Goal: Information Seeking & Learning: Learn about a topic

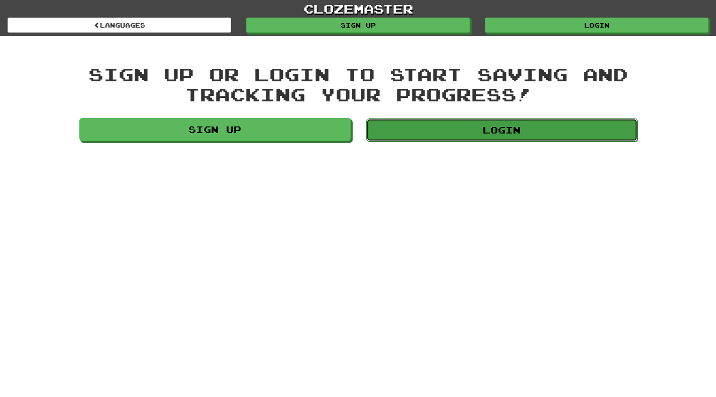
click at [572, 137] on link "Login" at bounding box center [501, 130] width 271 height 23
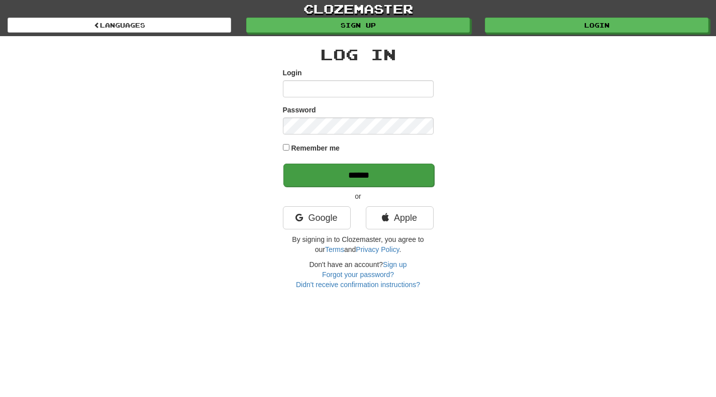
type input "**********"
click at [345, 175] on input "******" at bounding box center [358, 175] width 151 height 23
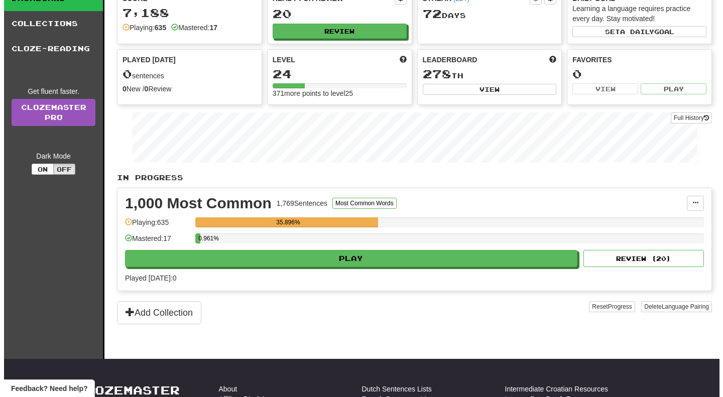
scroll to position [100, 0]
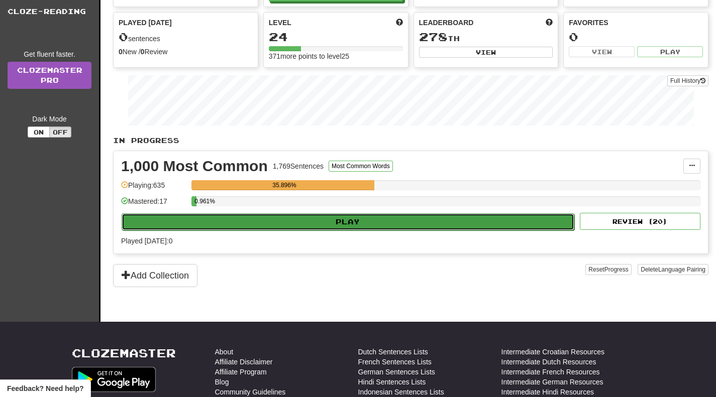
click at [391, 228] on button "Play" at bounding box center [348, 221] width 452 height 17
select select "**"
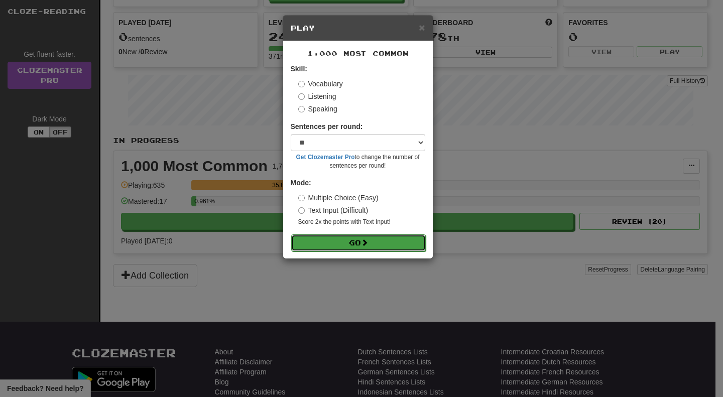
click at [343, 242] on button "Go" at bounding box center [358, 242] width 135 height 17
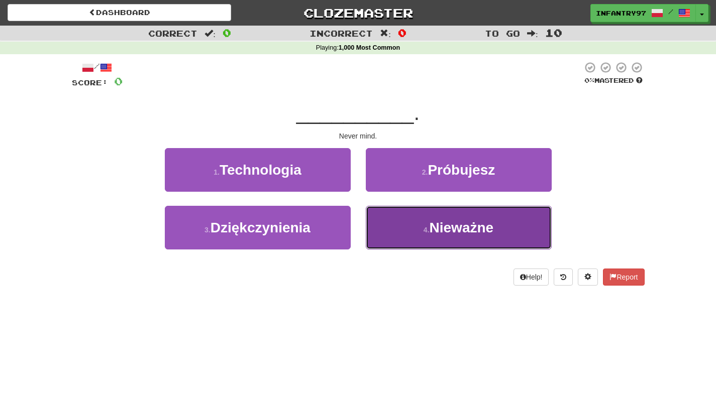
click at [390, 224] on button "4 . Nieważne" at bounding box center [459, 228] width 186 height 44
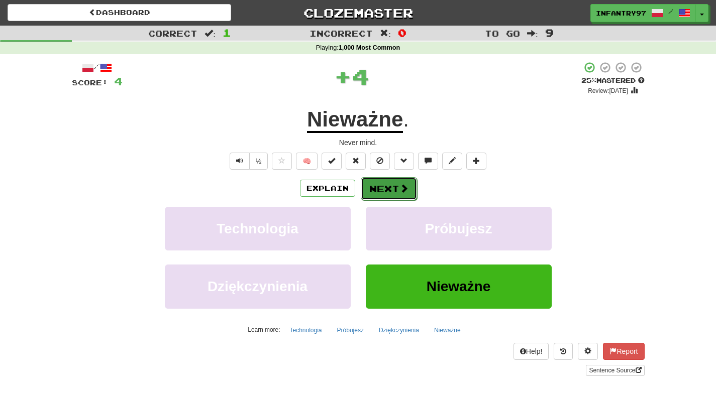
click at [390, 196] on button "Next" at bounding box center [389, 188] width 56 height 23
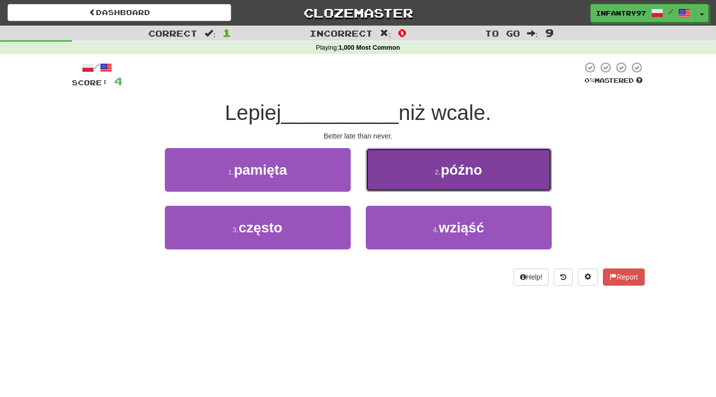
click at [461, 172] on span "późno" at bounding box center [460, 170] width 41 height 16
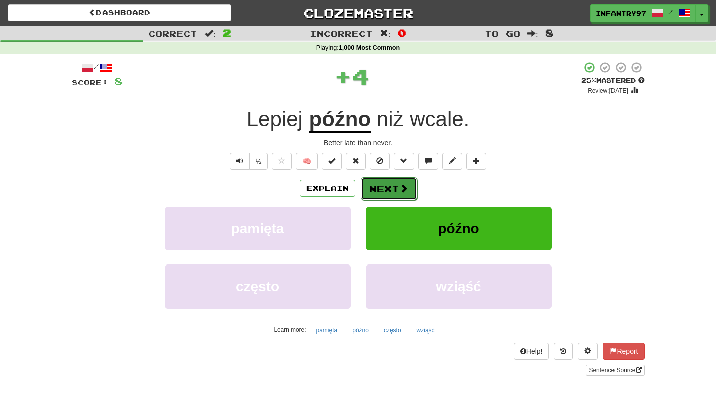
click at [383, 187] on button "Next" at bounding box center [389, 188] width 56 height 23
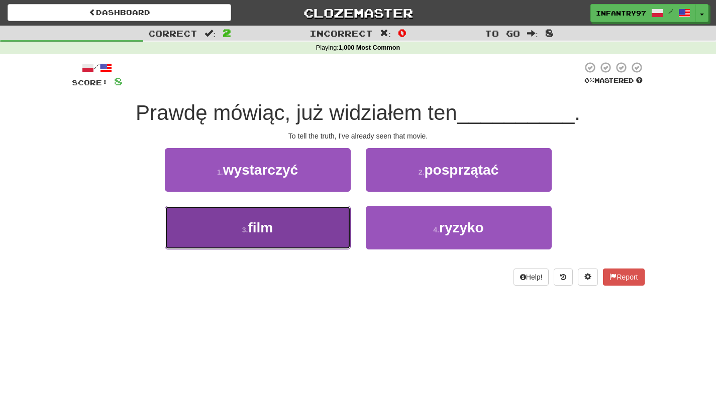
click at [251, 234] on span "film" at bounding box center [260, 228] width 25 height 16
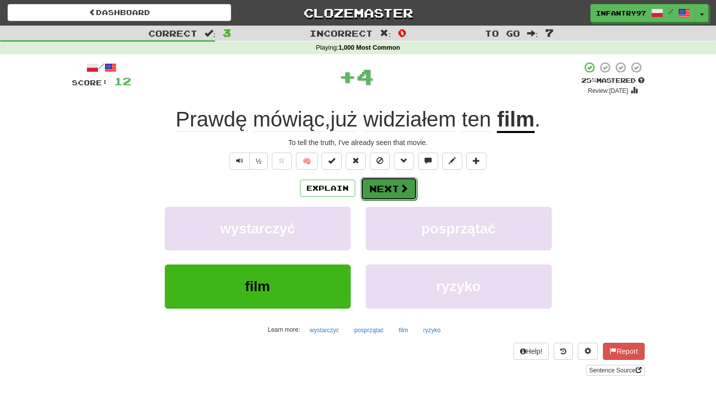
click at [404, 184] on span at bounding box center [403, 188] width 9 height 9
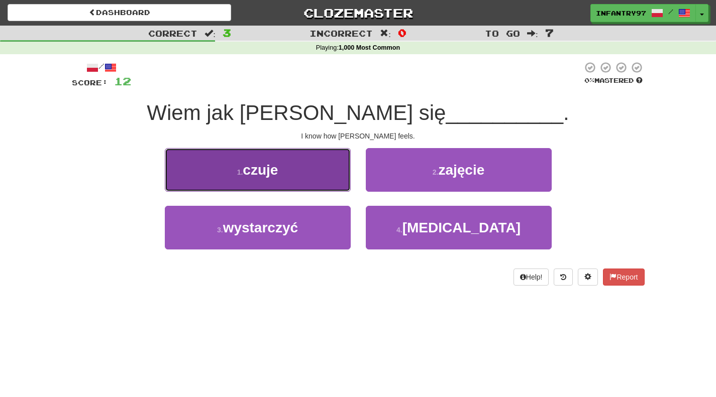
click at [317, 176] on button "1 . czuje" at bounding box center [258, 170] width 186 height 44
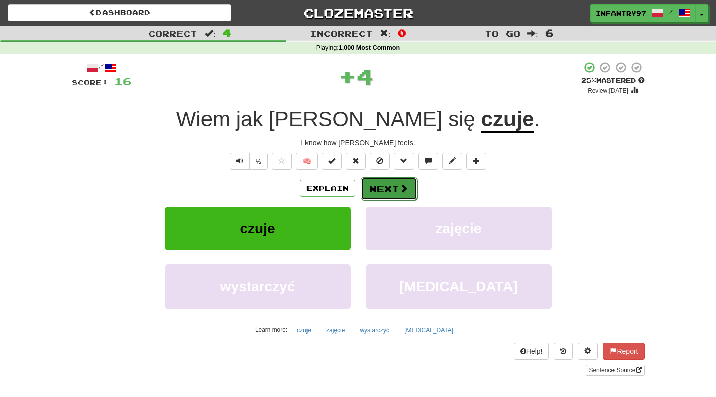
click at [397, 184] on button "Next" at bounding box center [389, 188] width 56 height 23
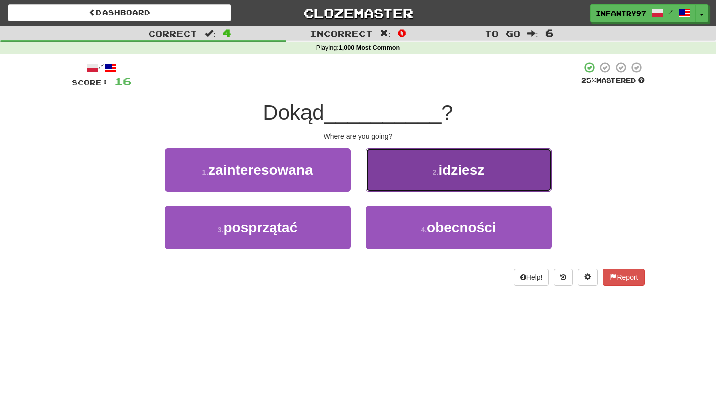
click at [401, 164] on button "2 . idziesz" at bounding box center [459, 170] width 186 height 44
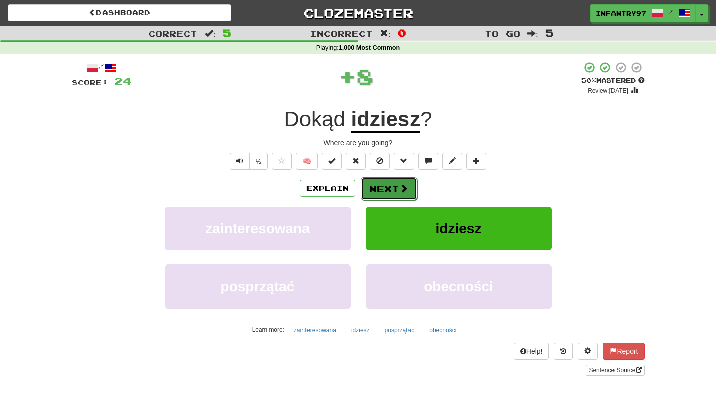
click at [405, 184] on span at bounding box center [403, 188] width 9 height 9
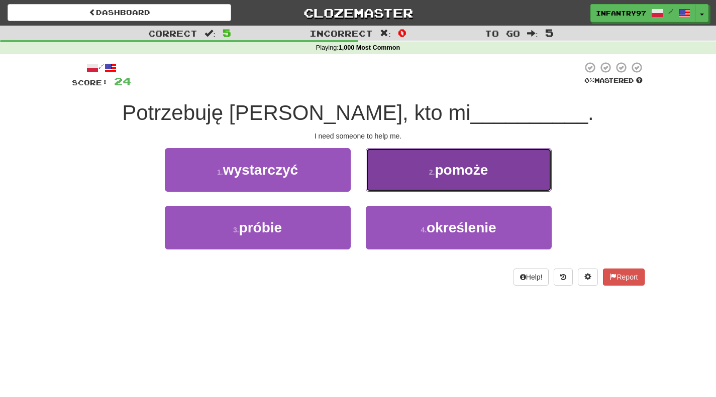
click at [411, 168] on button "2 . pomoże" at bounding box center [459, 170] width 186 height 44
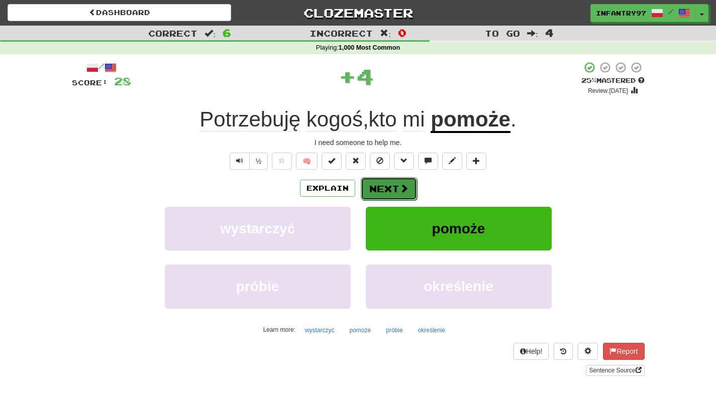
click at [388, 188] on button "Next" at bounding box center [389, 188] width 56 height 23
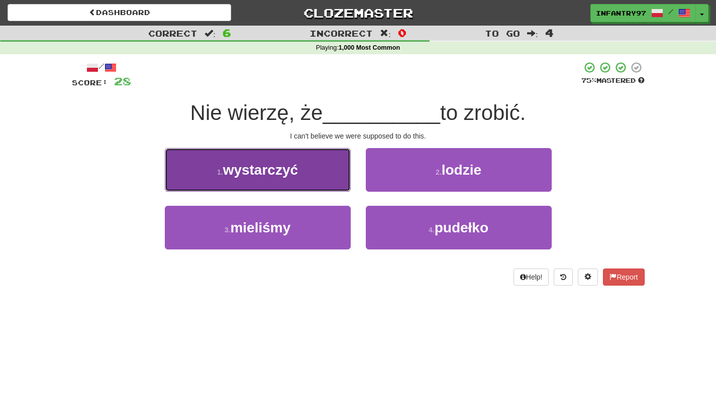
click at [255, 163] on span "wystarczyć" at bounding box center [260, 170] width 75 height 16
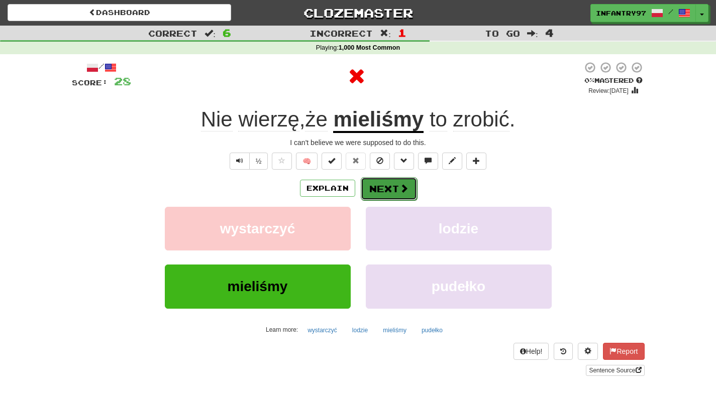
click at [405, 198] on button "Next" at bounding box center [389, 188] width 56 height 23
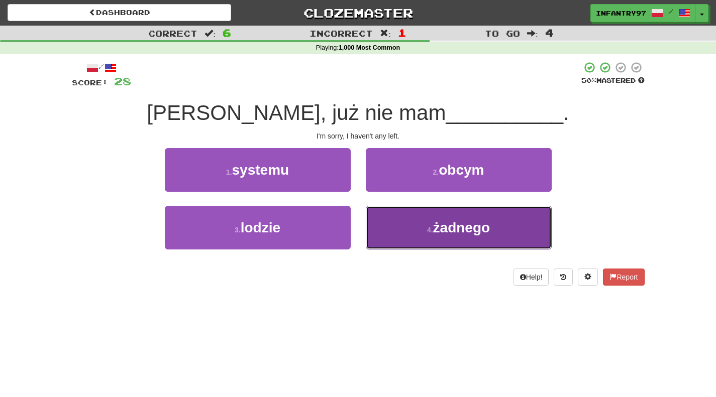
click at [423, 240] on button "4 . żadnego" at bounding box center [459, 228] width 186 height 44
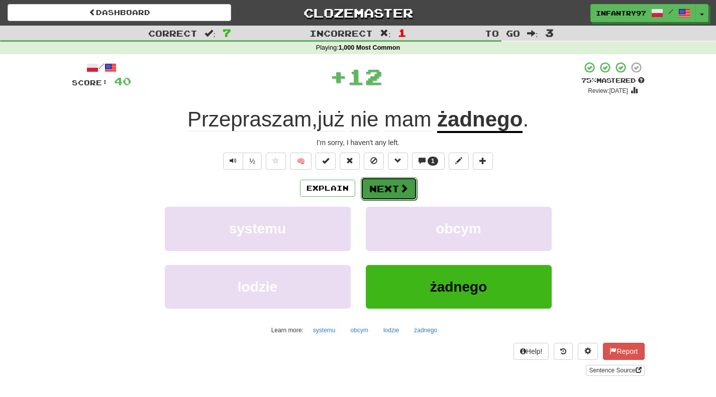
click at [375, 182] on button "Next" at bounding box center [389, 188] width 56 height 23
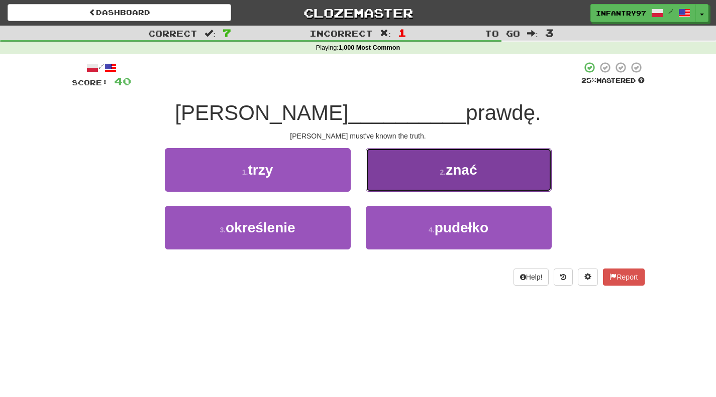
click at [440, 179] on button "2 . znać" at bounding box center [459, 170] width 186 height 44
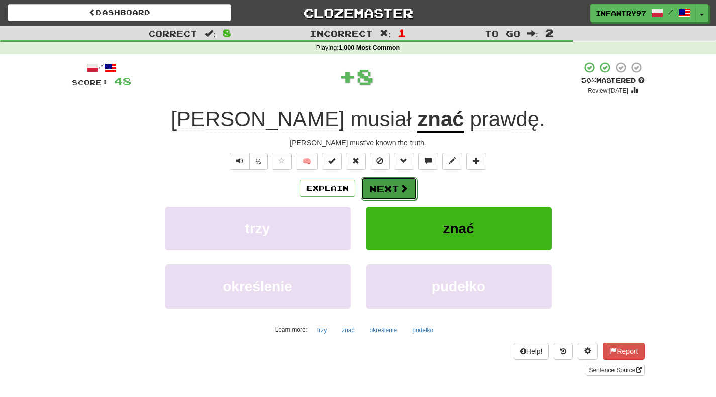
click at [401, 188] on span at bounding box center [403, 188] width 9 height 9
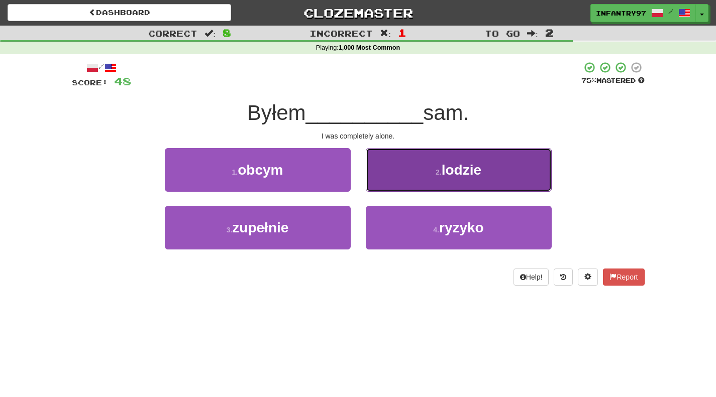
click at [422, 175] on button "2 . lodzie" at bounding box center [459, 170] width 186 height 44
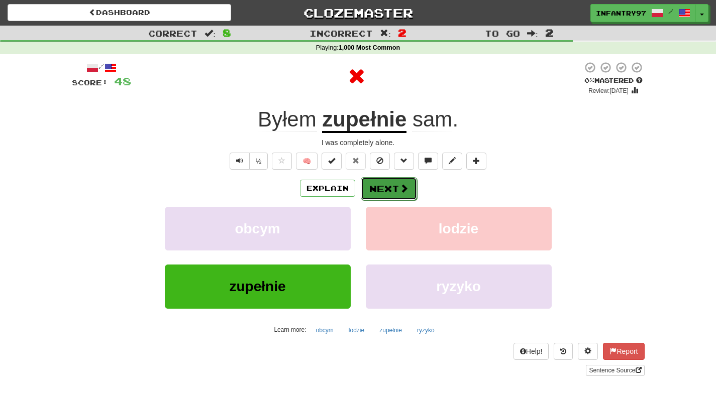
click at [375, 191] on button "Next" at bounding box center [389, 188] width 56 height 23
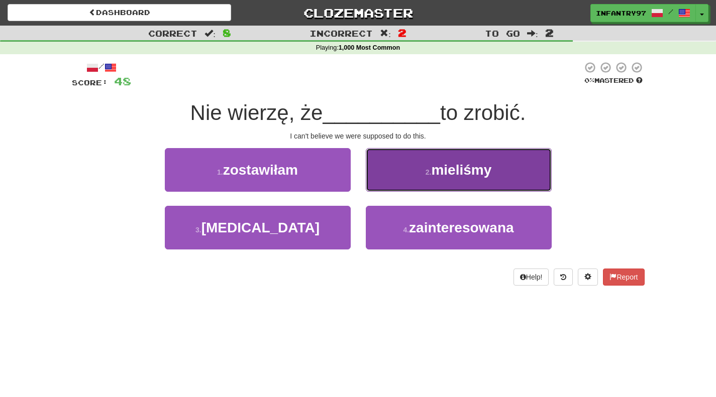
click at [479, 179] on button "2 . mieliśmy" at bounding box center [459, 170] width 186 height 44
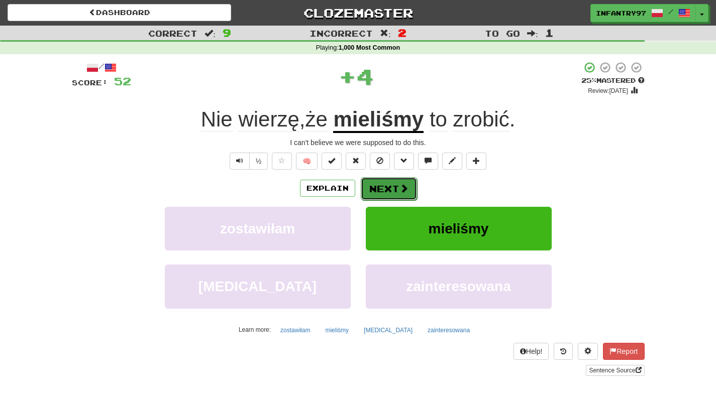
click at [396, 189] on button "Next" at bounding box center [389, 188] width 56 height 23
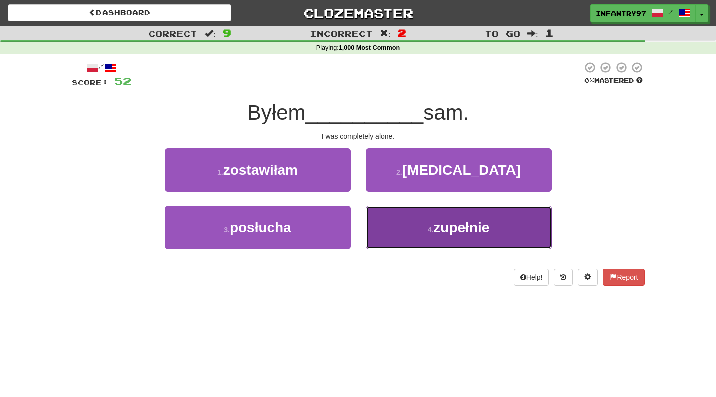
click at [446, 236] on button "4 . zupełnie" at bounding box center [459, 228] width 186 height 44
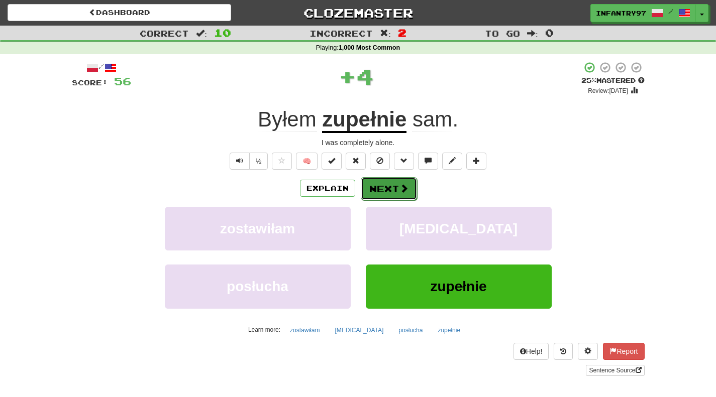
click at [390, 186] on button "Next" at bounding box center [389, 188] width 56 height 23
